Goal: Find specific page/section: Find specific page/section

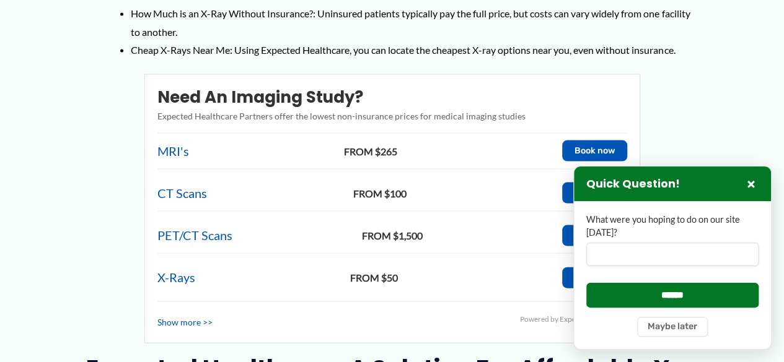
scroll to position [1217, 0]
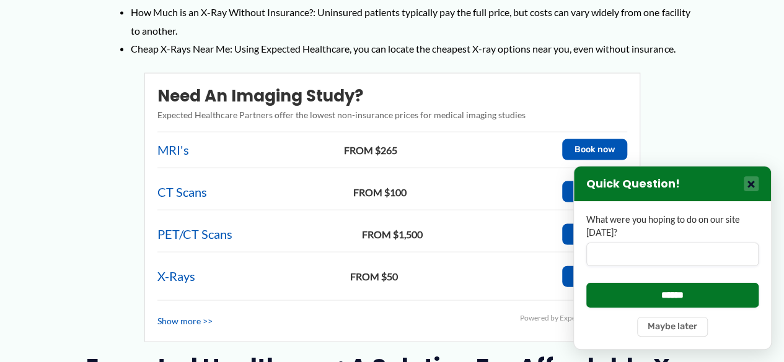
click at [748, 186] on button "×" at bounding box center [751, 184] width 15 height 15
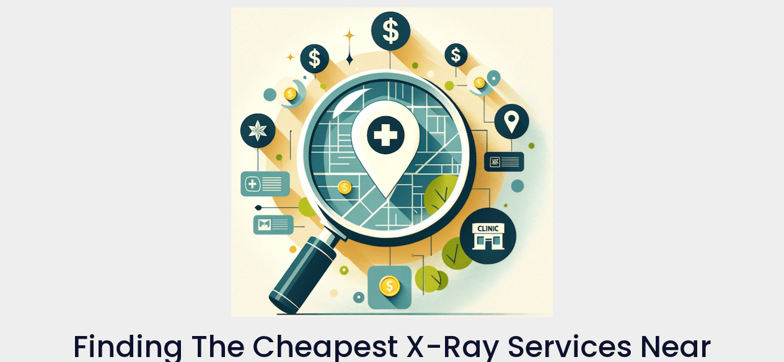
scroll to position [0, 0]
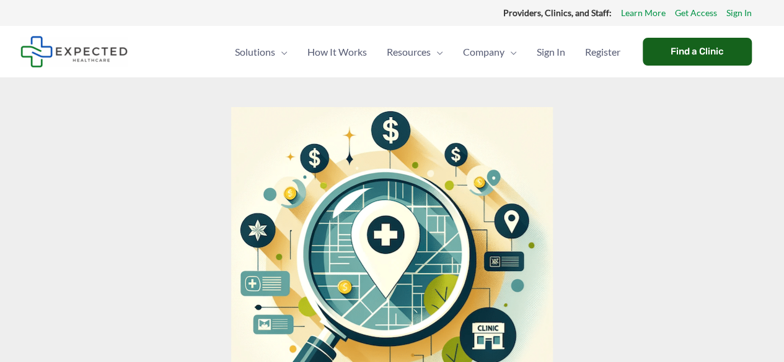
click at [684, 57] on div "Find a Clinic" at bounding box center [697, 52] width 109 height 28
